Goal: Task Accomplishment & Management: Complete application form

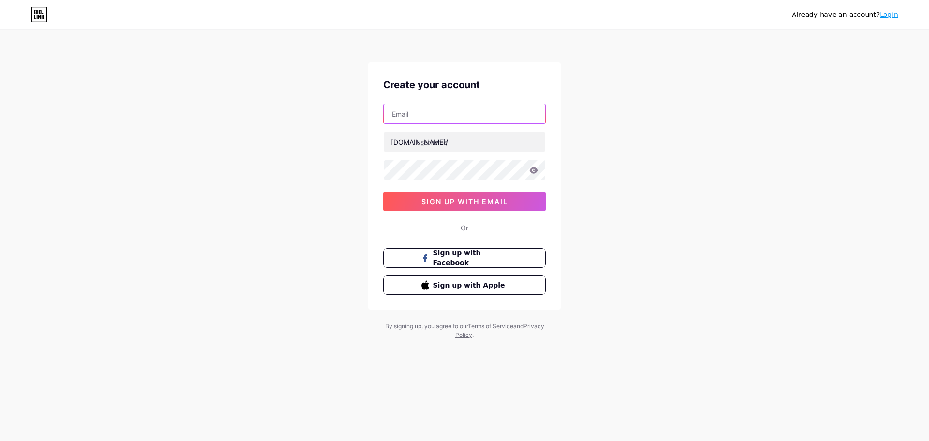
click at [452, 110] on input "text" at bounding box center [465, 113] width 162 height 19
type input "asaa_ma@hotmail.com"
click at [452, 136] on input "text" at bounding box center [465, 141] width 162 height 19
click at [533, 170] on icon at bounding box center [534, 170] width 8 height 6
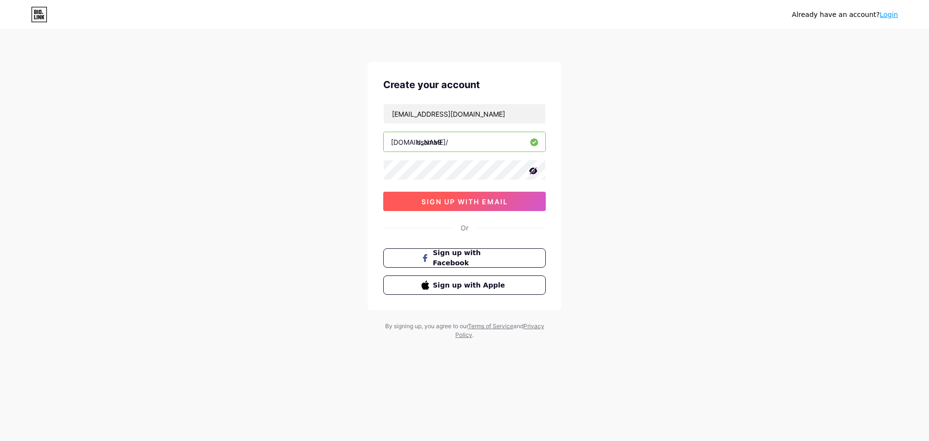
click at [451, 198] on span "sign up with email" at bounding box center [465, 201] width 87 height 8
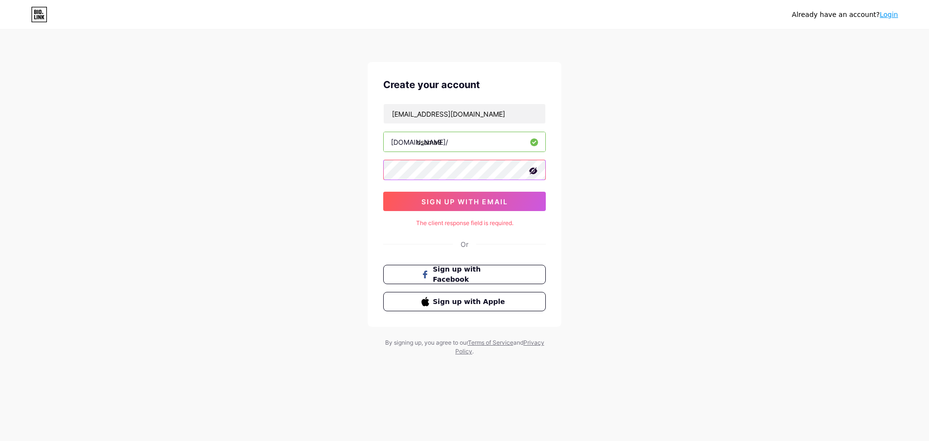
click at [281, 153] on div "Already have an account? Login Create your account asaa_ma@hotmail.com bio.link…" at bounding box center [464, 193] width 929 height 387
click at [454, 202] on span "sign up with email" at bounding box center [465, 201] width 87 height 8
click at [336, 151] on div "Already have an account? Login Create your account asaa_ma@hotmail.com bio.link…" at bounding box center [464, 193] width 929 height 387
click at [468, 196] on button "sign up with email" at bounding box center [464, 201] width 163 height 19
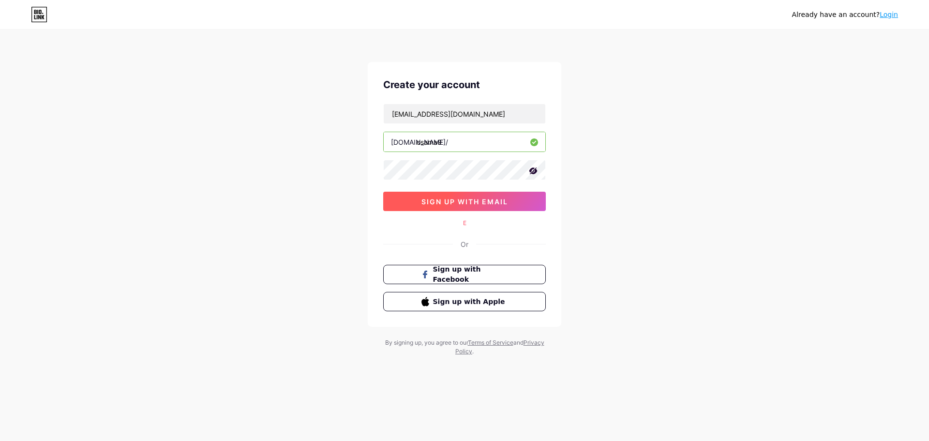
click at [510, 205] on button "sign up with email" at bounding box center [464, 201] width 163 height 19
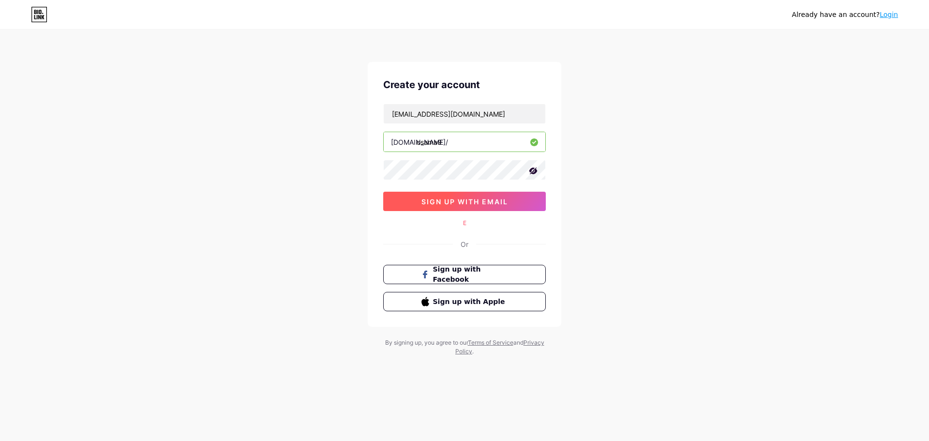
click at [510, 205] on button "sign up with email" at bounding box center [464, 201] width 163 height 19
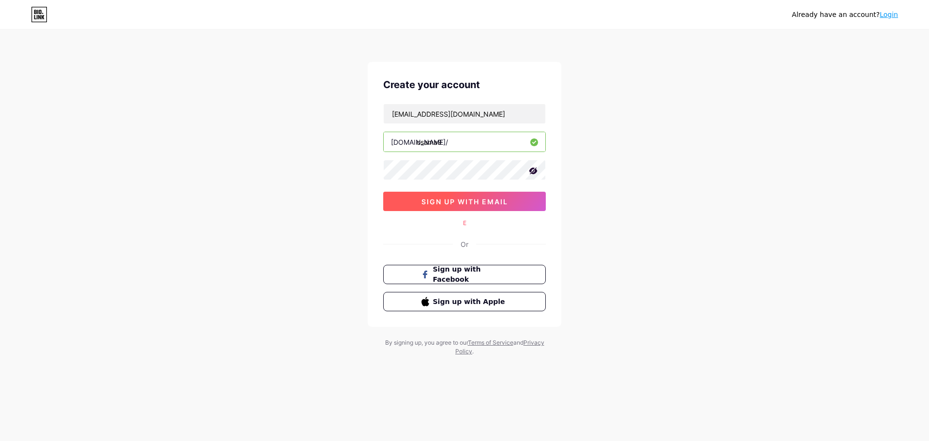
click at [510, 205] on button "sign up with email" at bounding box center [464, 201] width 163 height 19
click at [258, 153] on div "Already have an account? Login Create your account asaa_ma@hotmail.com bio.link…" at bounding box center [464, 193] width 929 height 387
click at [461, 143] on input "osama9" at bounding box center [465, 141] width 162 height 19
click at [448, 202] on span "sign up with email" at bounding box center [465, 201] width 87 height 8
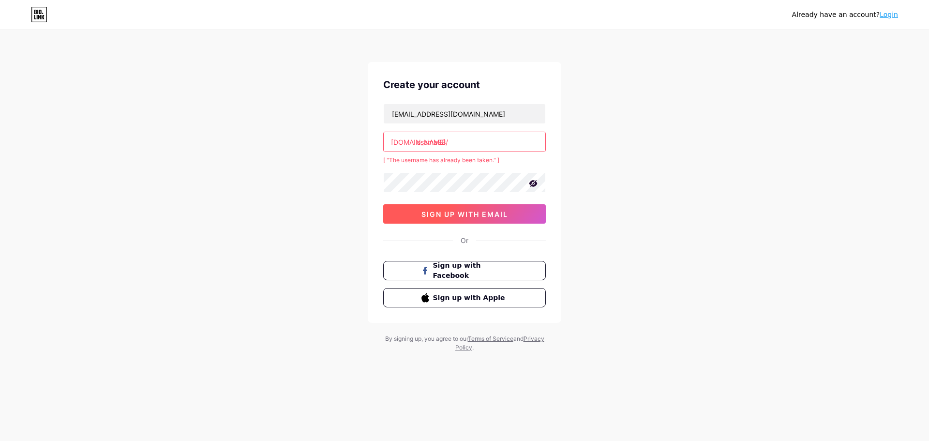
click at [448, 202] on div "asaa_ma@hotmail.com bio.link/ osama98 [ "The username has already been taken." …" at bounding box center [464, 164] width 163 height 120
click at [457, 146] on input "osama98" at bounding box center [465, 141] width 162 height 19
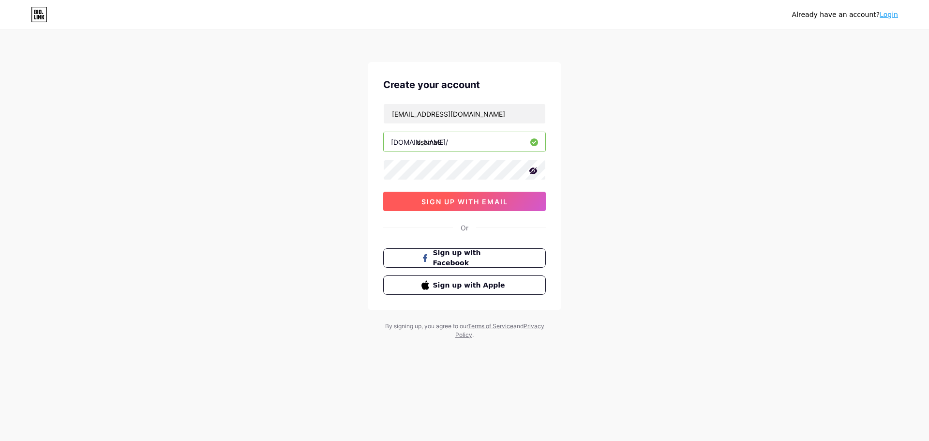
type input "osama9"
click at [467, 202] on span "sign up with email" at bounding box center [465, 201] width 87 height 8
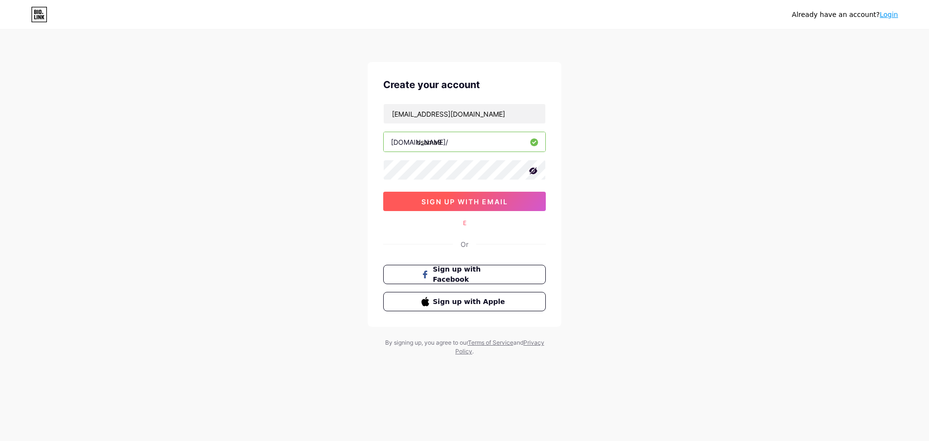
click at [461, 199] on span "sign up with email" at bounding box center [465, 201] width 87 height 8
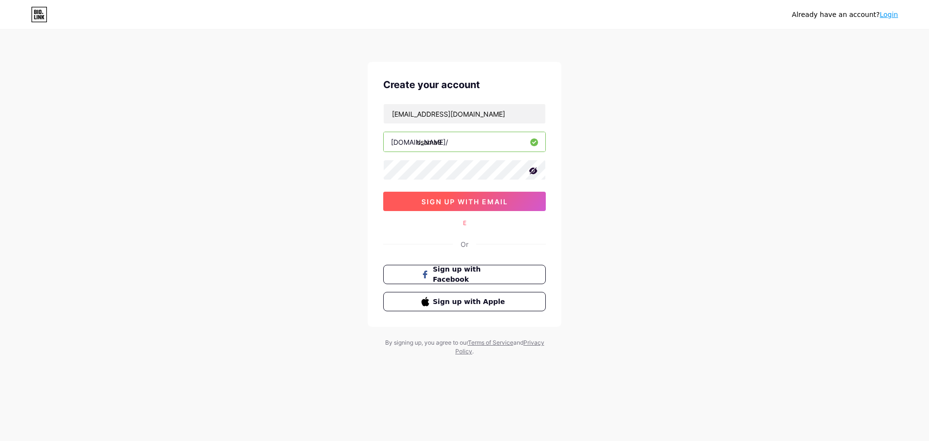
click at [461, 199] on span "sign up with email" at bounding box center [465, 201] width 87 height 8
drag, startPoint x: 426, startPoint y: 202, endPoint x: 427, endPoint y: 210, distance: 7.3
click at [427, 210] on button "sign up with email" at bounding box center [464, 201] width 163 height 19
click at [430, 200] on span "sign up with email" at bounding box center [465, 201] width 87 height 8
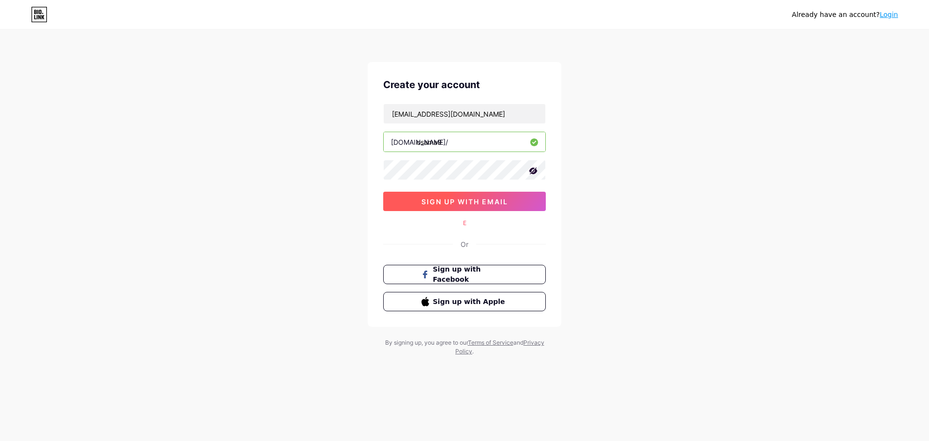
click at [430, 200] on span "sign up with email" at bounding box center [465, 201] width 87 height 8
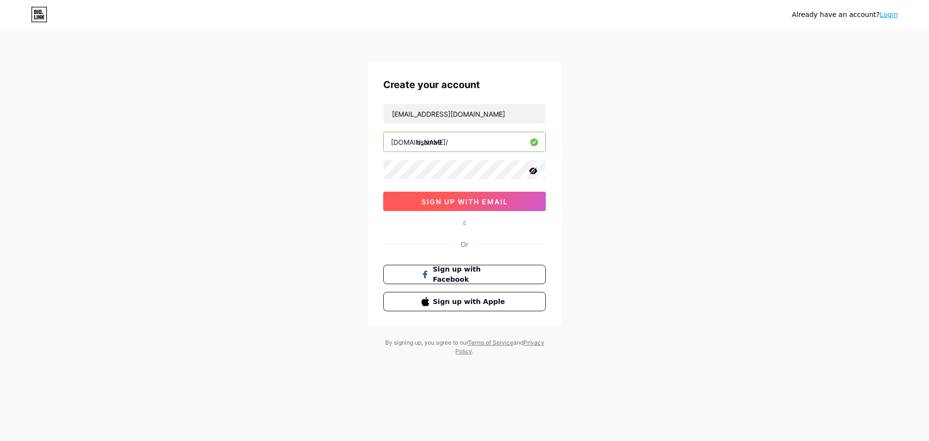
click at [430, 200] on span "sign up with email" at bounding box center [465, 201] width 87 height 8
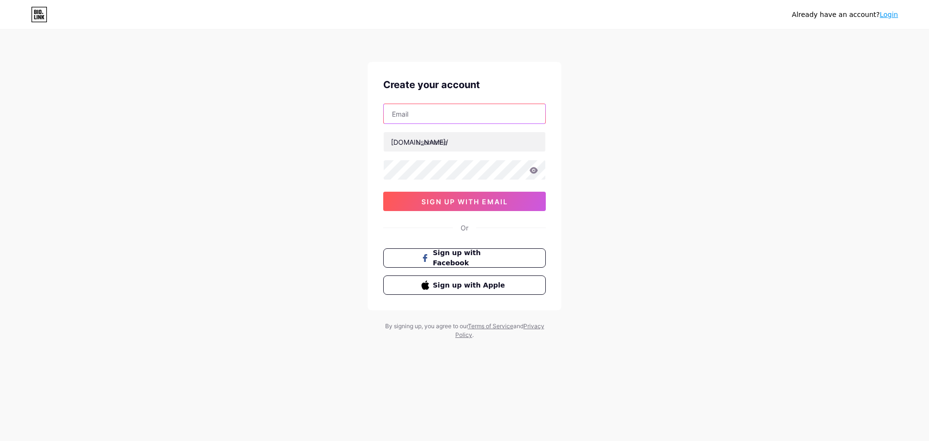
drag, startPoint x: 0, startPoint y: 0, endPoint x: 434, endPoint y: 116, distance: 449.4
click at [434, 116] on input "text" at bounding box center [465, 113] width 162 height 19
type input "[EMAIL_ADDRESS][DOMAIN_NAME]"
click at [448, 141] on input "text" at bounding box center [465, 141] width 162 height 19
type input "osama9"
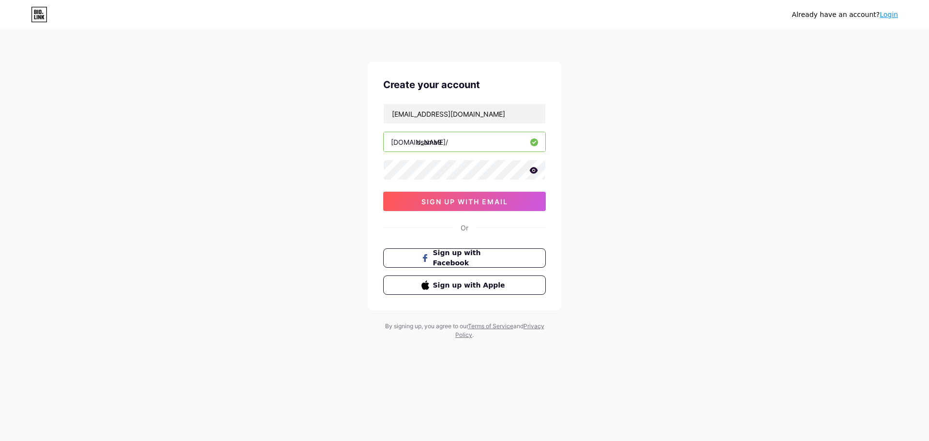
click at [534, 169] on icon at bounding box center [533, 170] width 9 height 7
click at [460, 199] on span "sign up with email" at bounding box center [465, 201] width 87 height 8
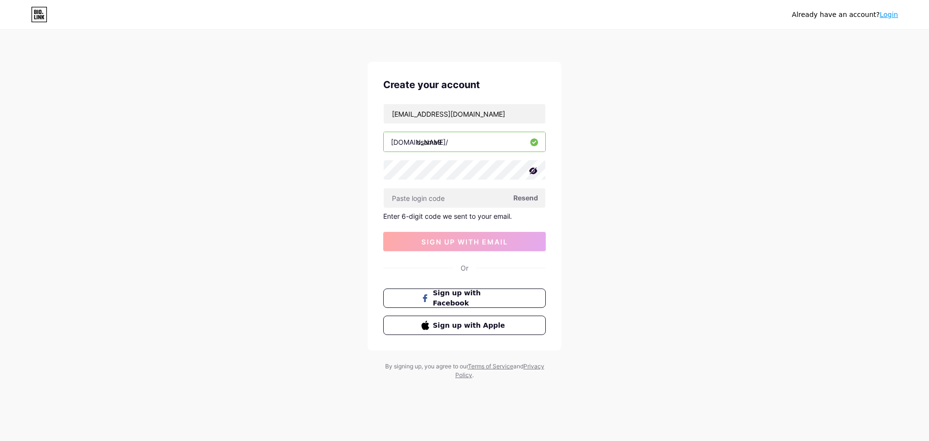
click at [527, 201] on span "Resend" at bounding box center [526, 198] width 25 height 10
click at [535, 195] on span "Resend" at bounding box center [526, 198] width 25 height 10
click at [479, 117] on input "asaa_ma@hotmail.com" at bounding box center [465, 113] width 162 height 19
click at [473, 193] on input "text" at bounding box center [465, 197] width 162 height 19
click at [477, 113] on input "asaa_ma@hotmail.com" at bounding box center [465, 113] width 162 height 19
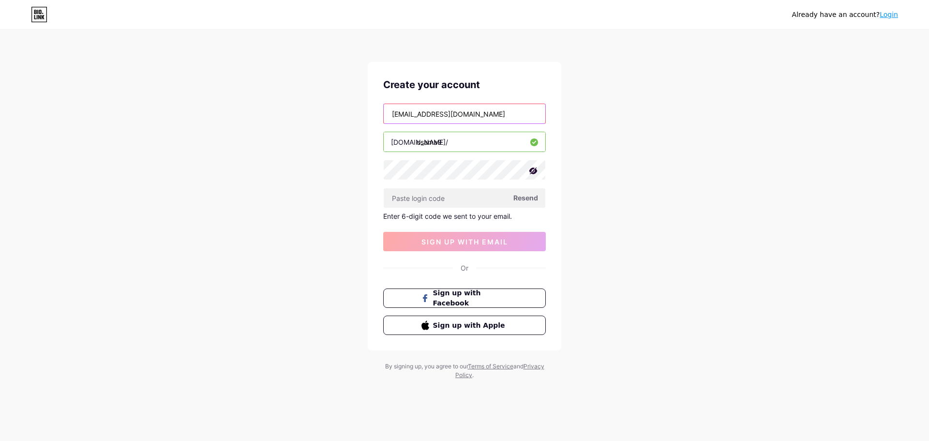
drag, startPoint x: 477, startPoint y: 113, endPoint x: 286, endPoint y: 93, distance: 192.2
click at [286, 93] on div "Already have an account? Login Create your account asaa_ma@hotmail.com bio.link…" at bounding box center [464, 205] width 929 height 410
paste input "4402"
type input "4402"
drag, startPoint x: 449, startPoint y: 116, endPoint x: 302, endPoint y: 107, distance: 146.5
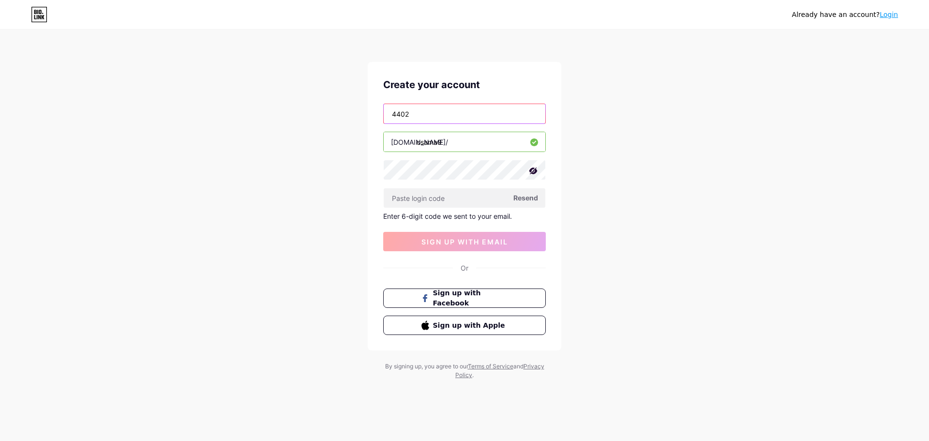
click at [302, 107] on div "Already have an account? Login Create your account 4402 bio.link/ osama9 Resend…" at bounding box center [464, 205] width 929 height 410
click at [419, 107] on input "text" at bounding box center [465, 113] width 162 height 19
type input "b.h.n.j@outlook.com"
click at [526, 200] on span "Resend" at bounding box center [526, 198] width 25 height 10
click at [522, 197] on span "Resend" at bounding box center [526, 198] width 25 height 10
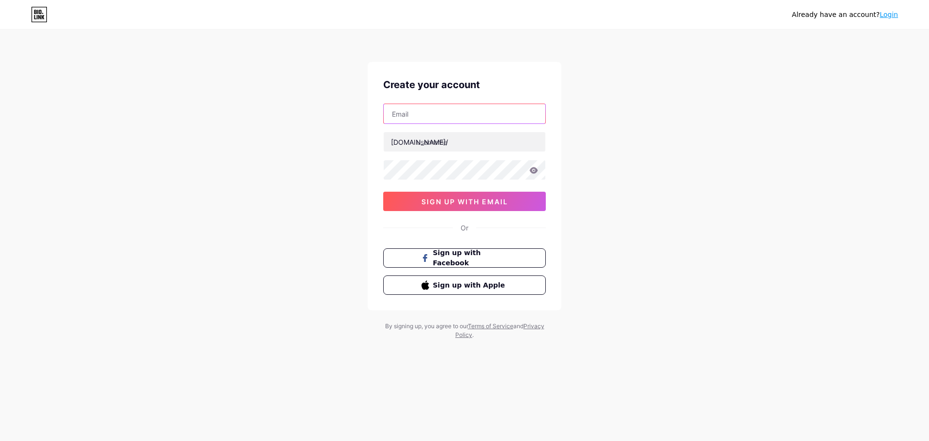
click at [441, 112] on input "text" at bounding box center [465, 113] width 162 height 19
type input "b.h.n.j.@outlook@.com"
click at [437, 135] on input "text" at bounding box center [465, 141] width 162 height 19
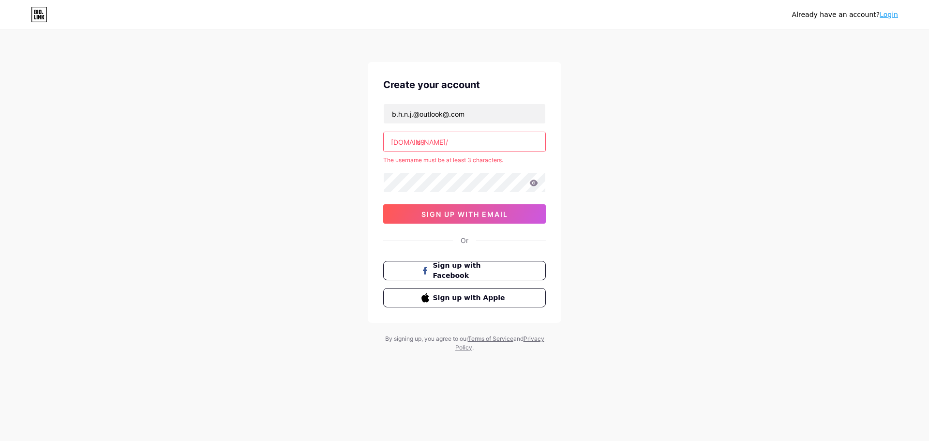
click at [438, 140] on input "o9" at bounding box center [465, 141] width 162 height 19
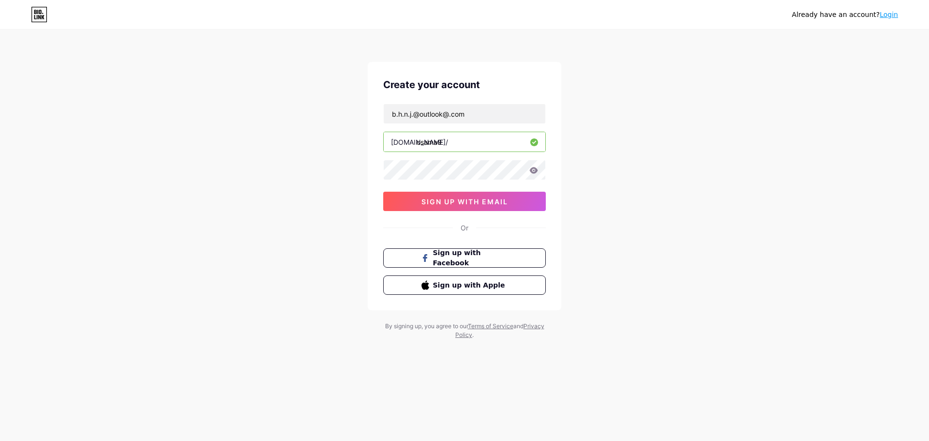
type input "osama9"
click at [534, 170] on icon at bounding box center [534, 170] width 8 height 6
click at [482, 208] on button "sign up with email" at bounding box center [464, 201] width 163 height 19
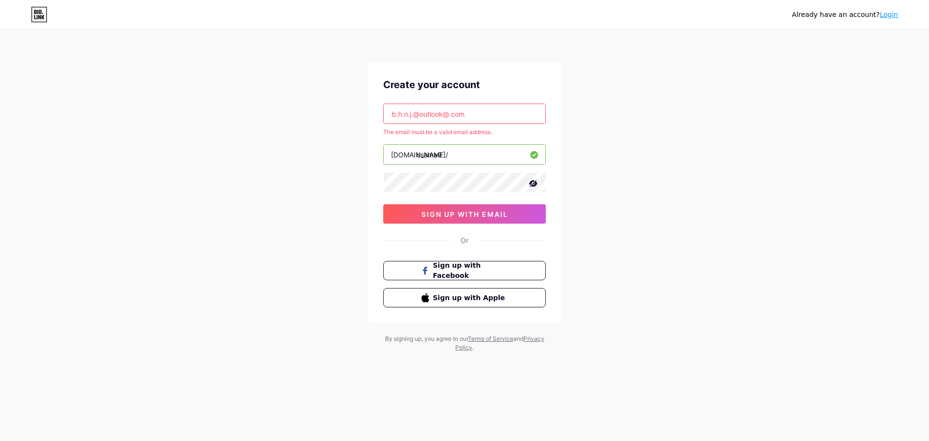
click at [450, 115] on input "b.h.n.j.@outlook@.com" at bounding box center [465, 113] width 162 height 19
click at [475, 217] on span "sign up with email" at bounding box center [465, 214] width 87 height 8
drag, startPoint x: 466, startPoint y: 115, endPoint x: 412, endPoint y: 119, distance: 54.3
click at [412, 119] on input "b.h.n.j.@outlook.com" at bounding box center [465, 113] width 162 height 19
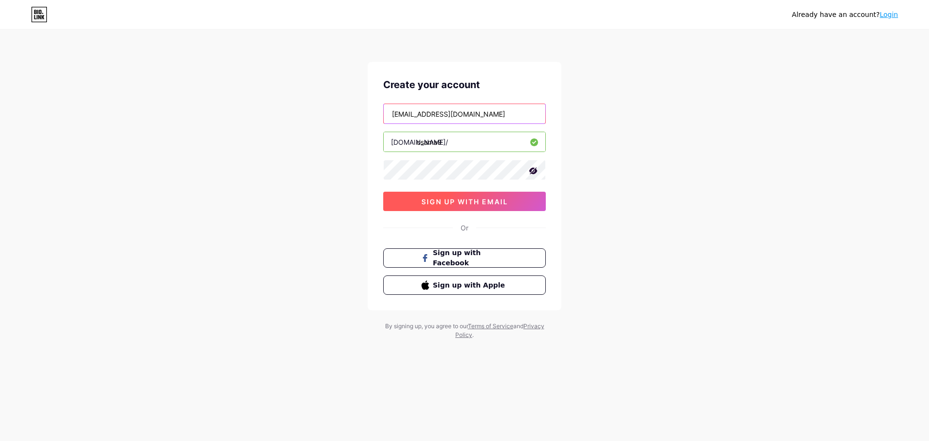
type input "b.h.n.j@outlook.com"
click at [452, 196] on button "sign up with email" at bounding box center [464, 201] width 163 height 19
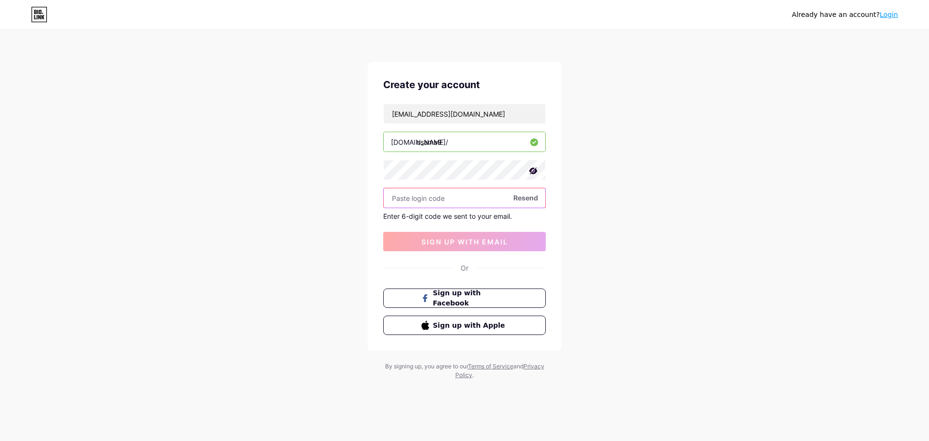
click at [425, 200] on input "text" at bounding box center [465, 197] width 162 height 19
paste input "923470"
type input "923470"
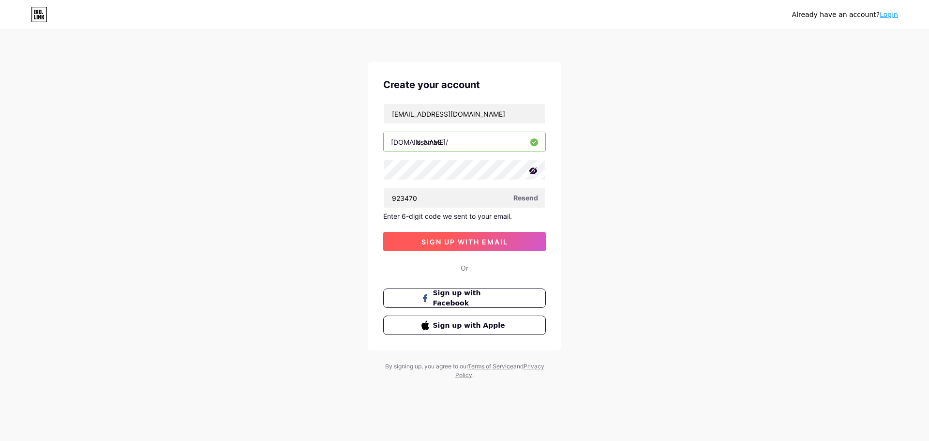
click at [453, 242] on span "sign up with email" at bounding box center [465, 242] width 87 height 8
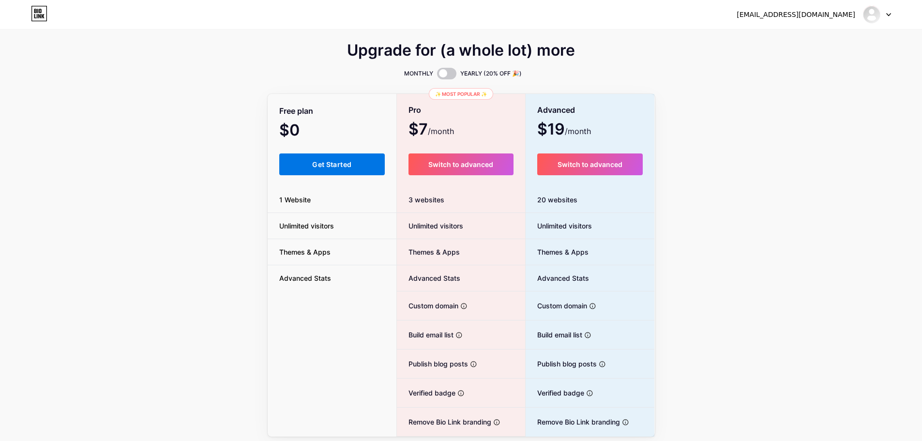
click at [340, 164] on span "Get Started" at bounding box center [331, 164] width 39 height 8
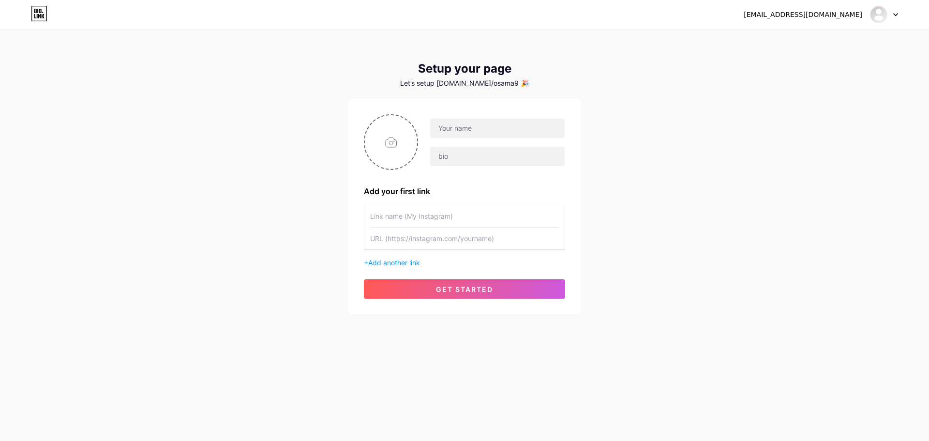
click at [402, 260] on span "Add another link" at bounding box center [394, 262] width 52 height 8
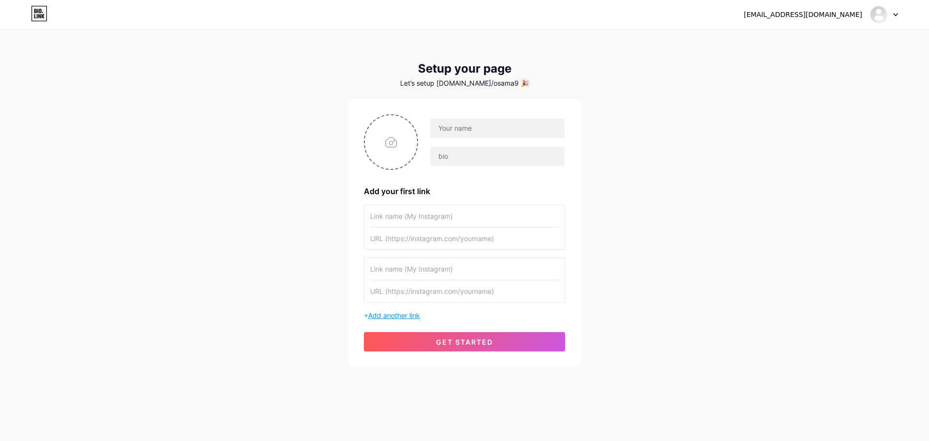
click at [404, 318] on span "Add another link" at bounding box center [394, 315] width 52 height 8
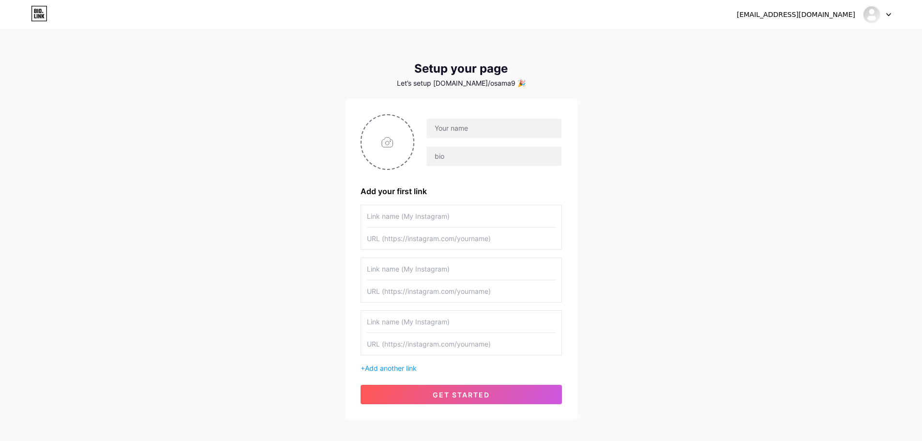
click at [883, 14] on div at bounding box center [877, 14] width 28 height 17
click at [808, 64] on li "Logout" at bounding box center [831, 66] width 120 height 26
